Goal: Information Seeking & Learning: Understand process/instructions

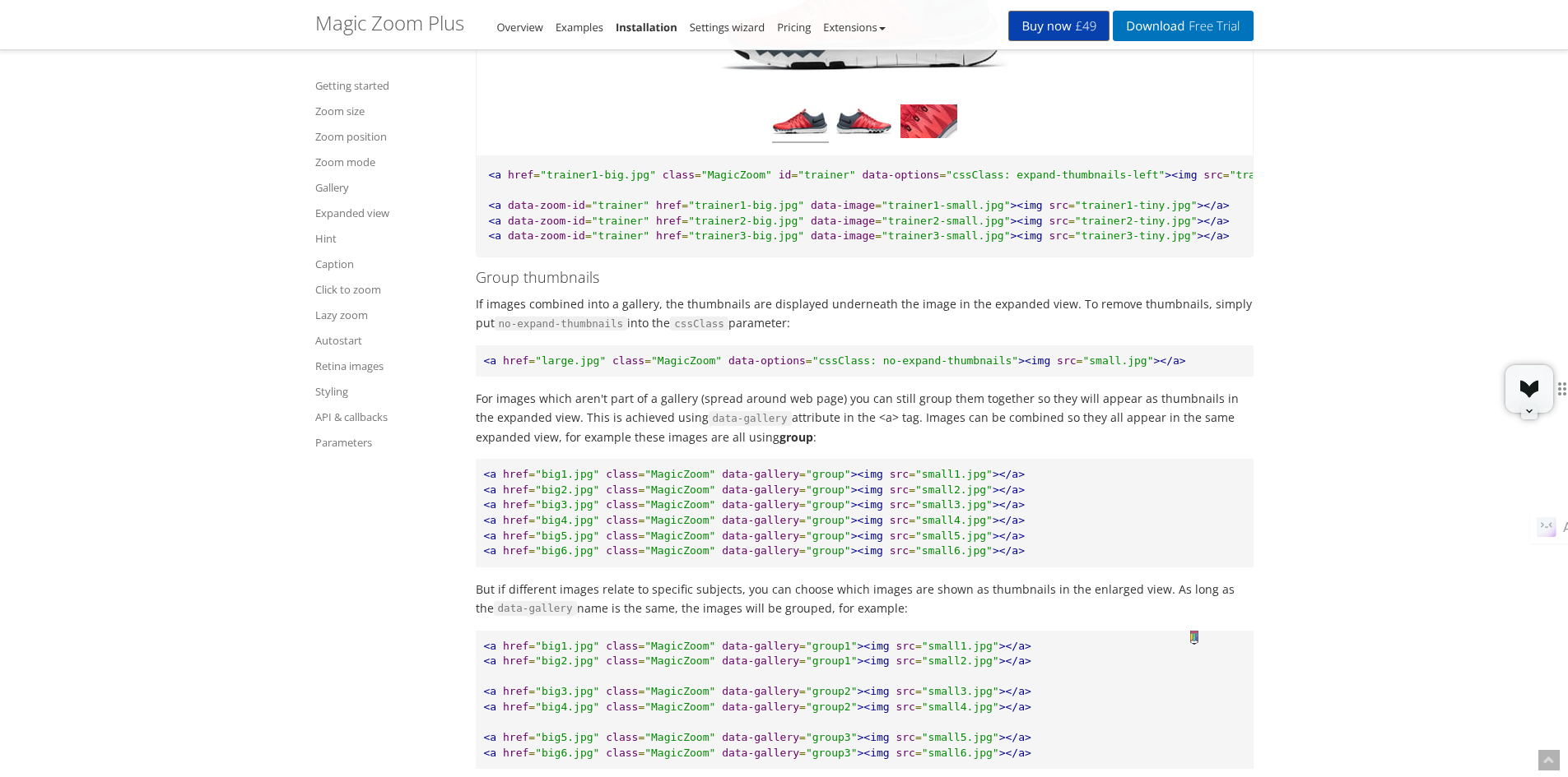
scroll to position [8734, 0]
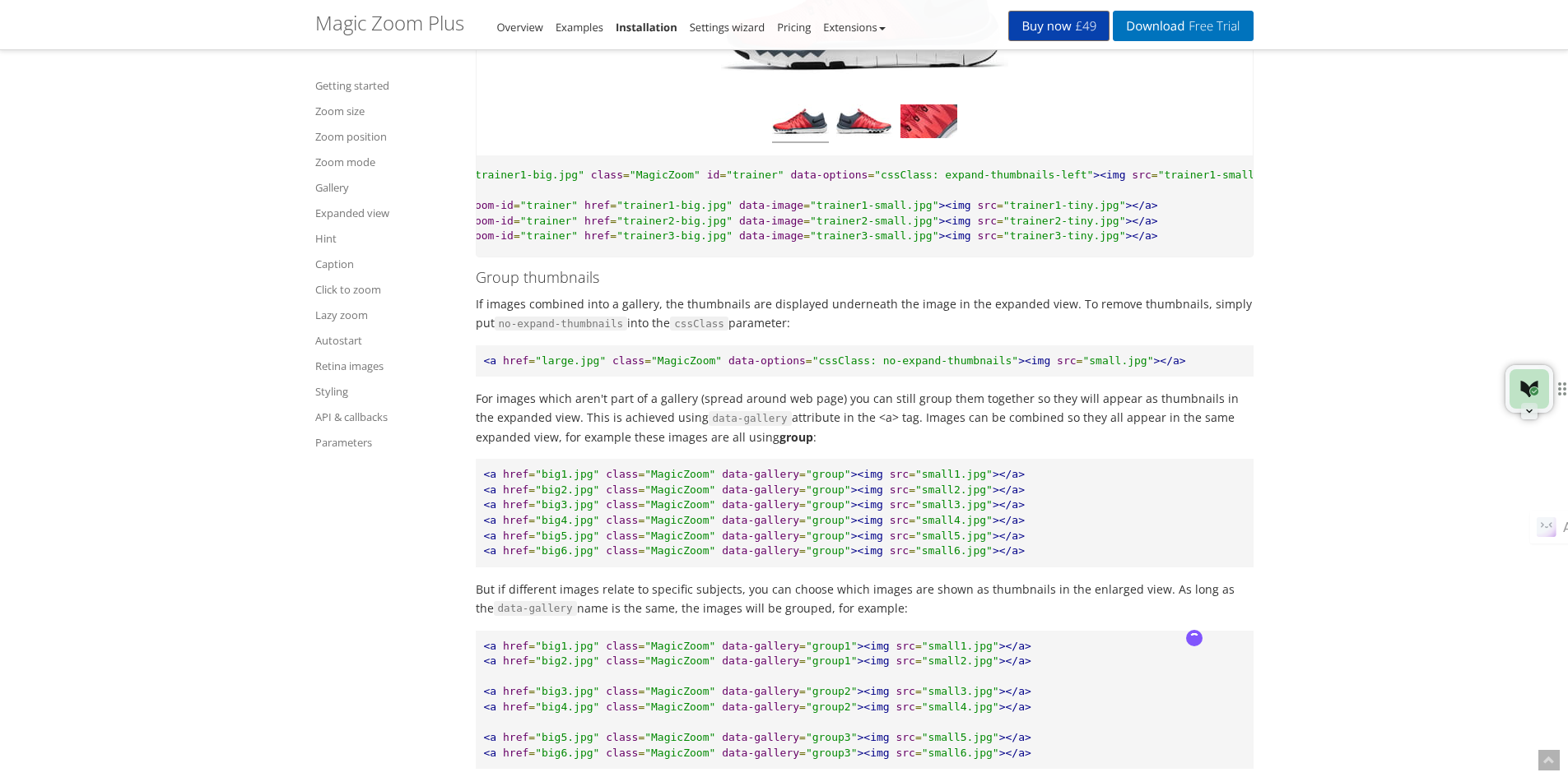
paste textarea "updateAllMagicScrolls"
drag, startPoint x: 730, startPoint y: 263, endPoint x: 645, endPoint y: 265, distance: 85.0
copy span "maxWidth: 768"
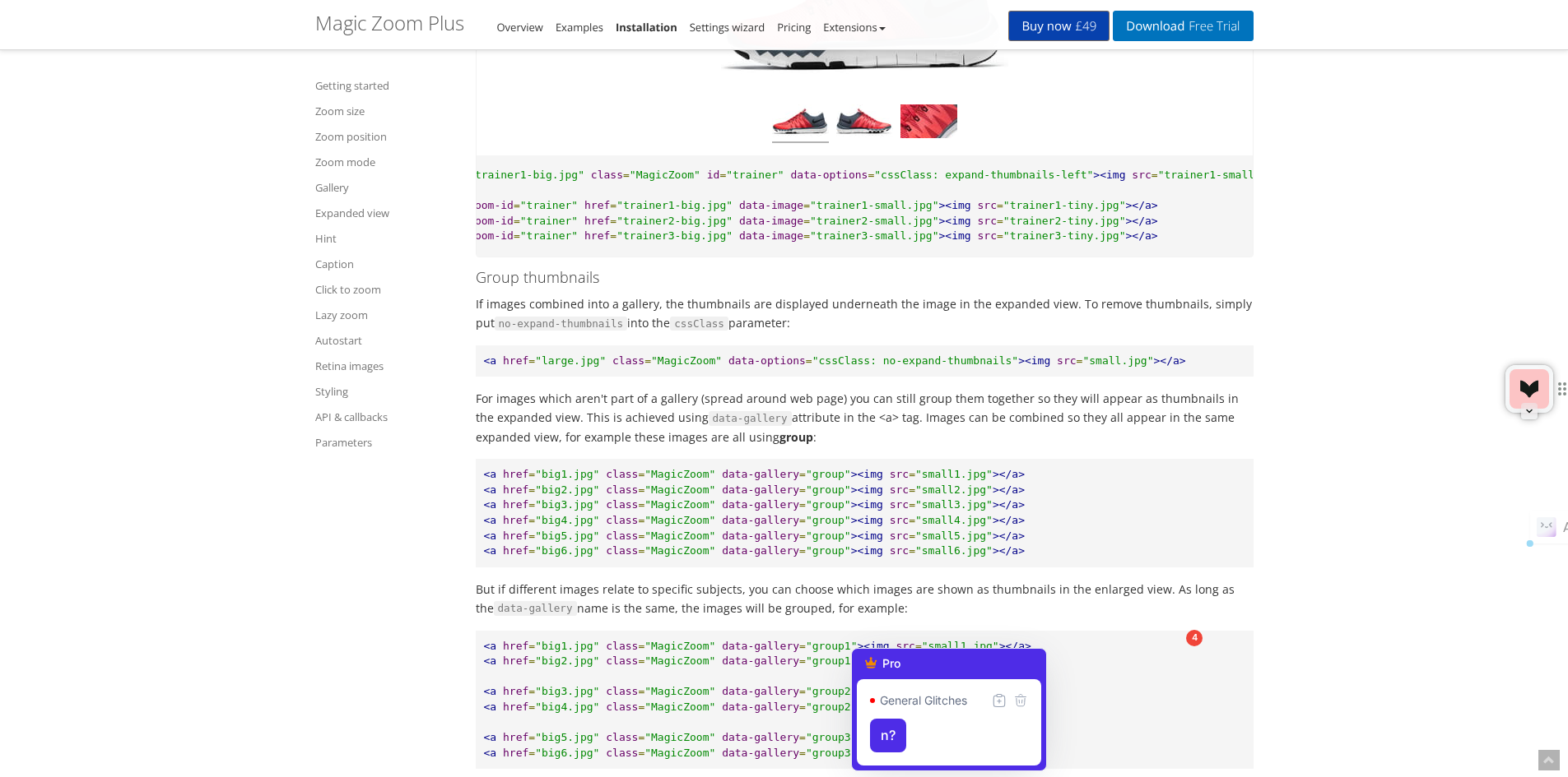
paste textarea "maxWidth: 768"
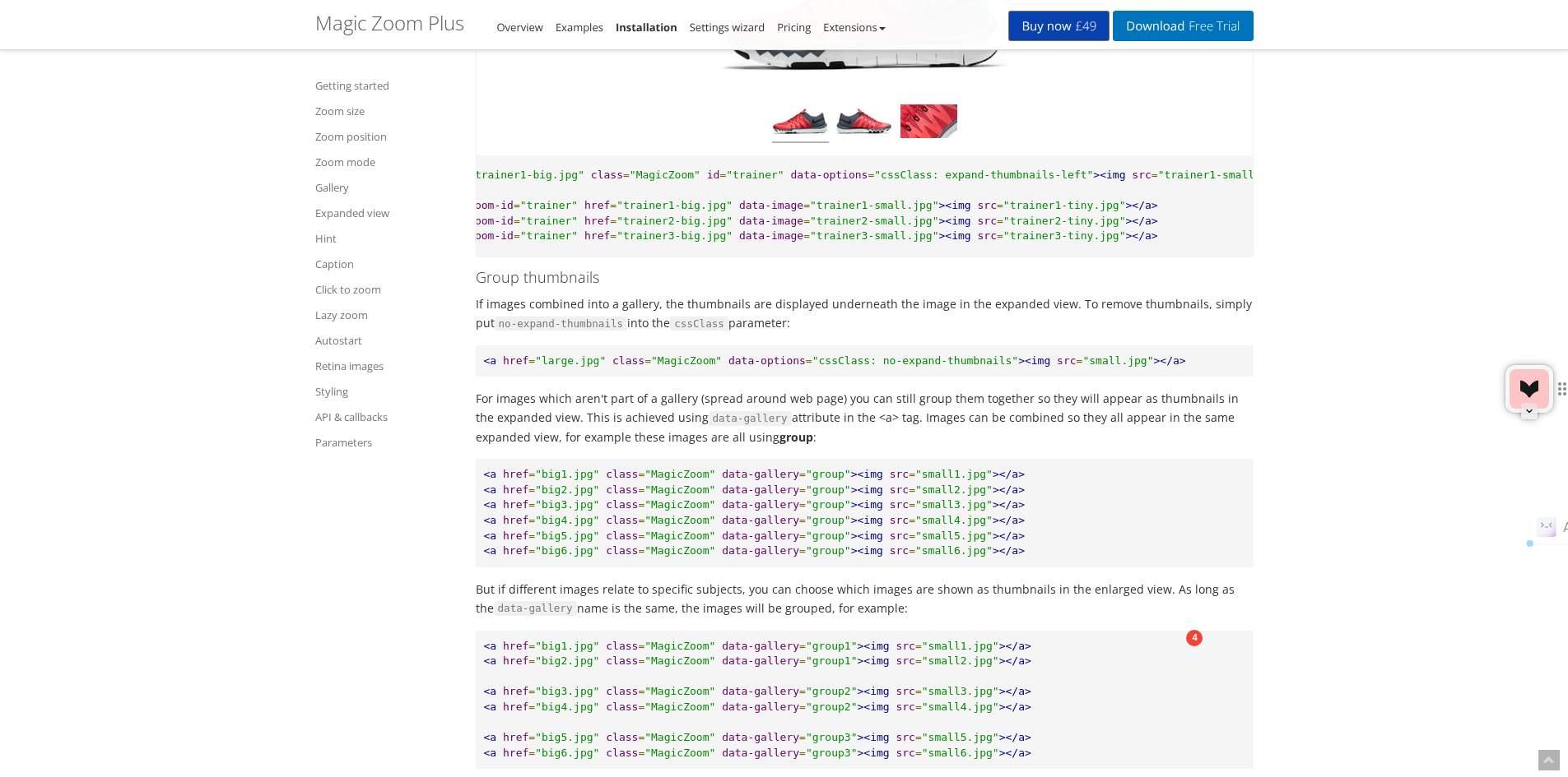
type textarea "how to execution js function updateAllMagicScrolls() only on mobile viewport wi…"
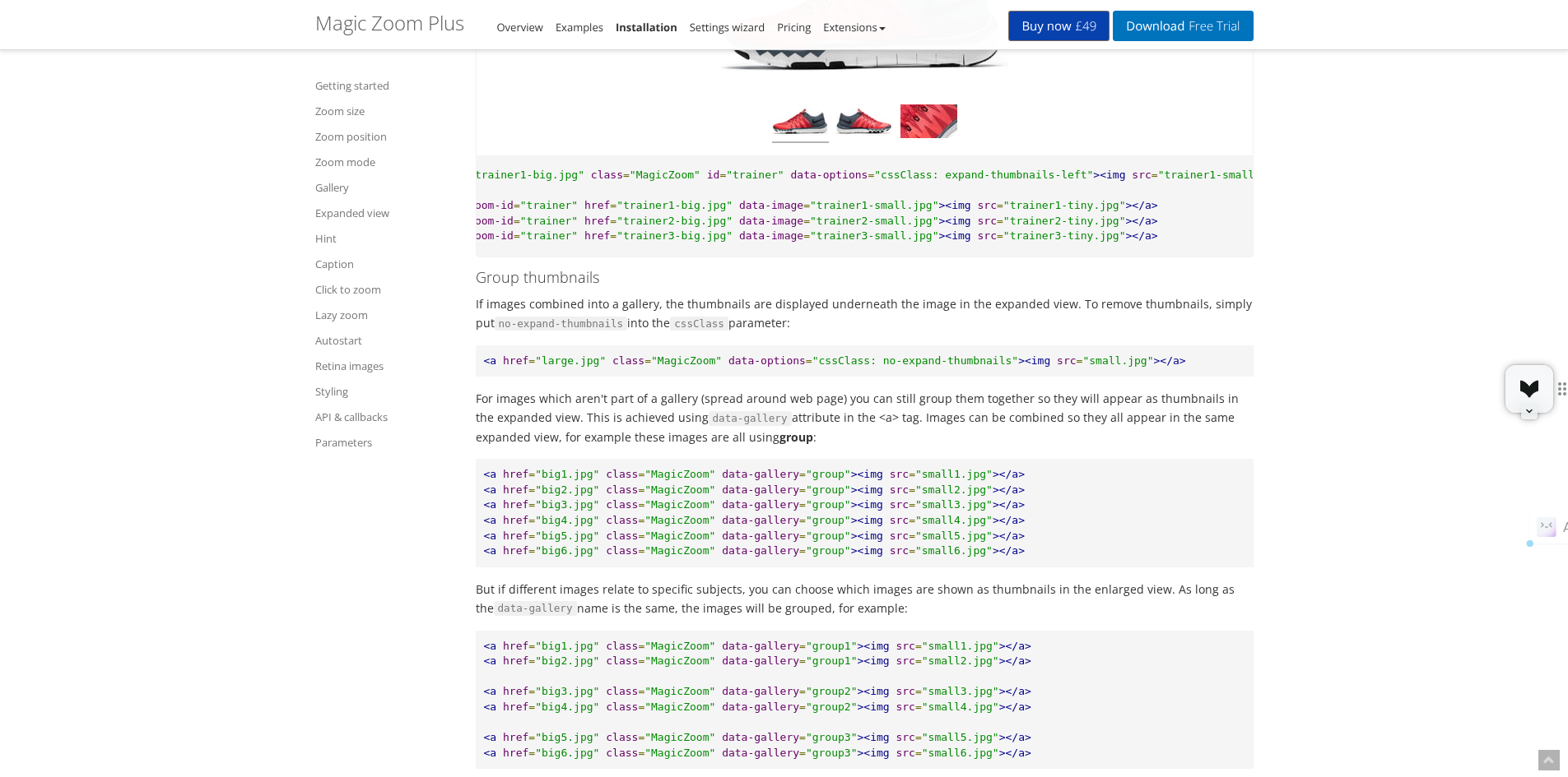
drag, startPoint x: 391, startPoint y: 517, endPoint x: 754, endPoint y: 517, distance: 363.0
copy span "if ( window . matchMedia ( '(max-width: 768px)' ). matches ) {"
